Goal: Information Seeking & Learning: Find specific page/section

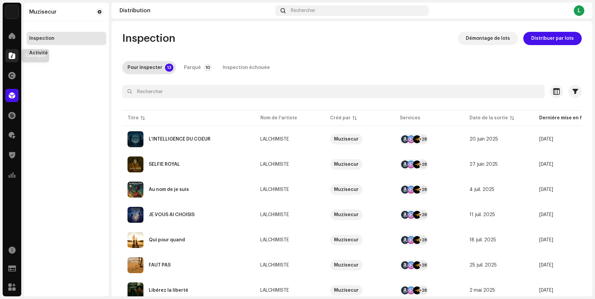
click at [14, 56] on span at bounding box center [12, 55] width 7 height 5
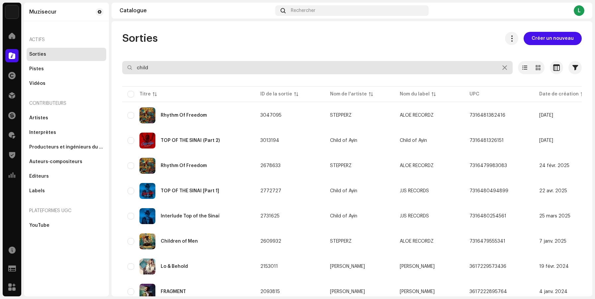
click at [171, 70] on input "child" at bounding box center [317, 67] width 390 height 13
drag, startPoint x: 171, startPoint y: 70, endPoint x: 109, endPoint y: 68, distance: 62.4
click at [112, 69] on div "Sorties Créer un nouveau child Sélectionné 0 Options Filtres Statut de distribu…" at bounding box center [352, 214] width 481 height 365
paste input "Je revois tout"
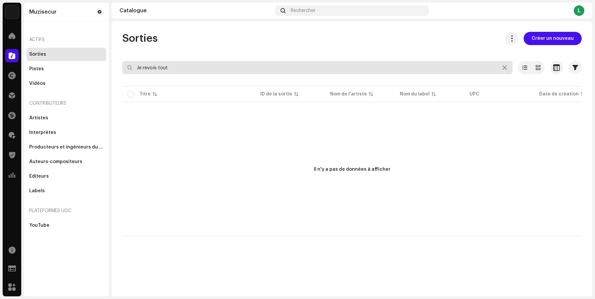
drag, startPoint x: 175, startPoint y: 67, endPoint x: 117, endPoint y: 63, distance: 58.3
click at [121, 64] on div "Sorties Créer un nouveau Je revois tout Sélectionné 0 Désélectionner tout 0 Opt…" at bounding box center [352, 134] width 481 height 204
click at [191, 70] on input "Je revois tout" at bounding box center [317, 67] width 390 height 13
type input "Je revois to"
